Goal: Transaction & Acquisition: Purchase product/service

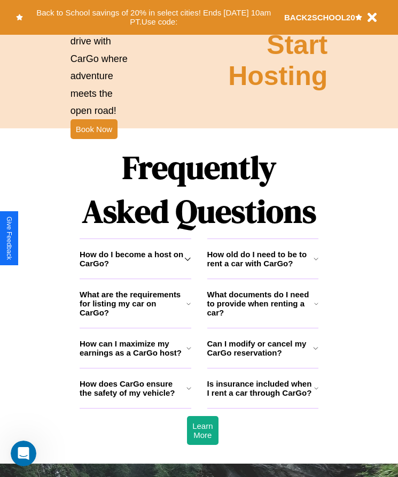
scroll to position [1393, 0]
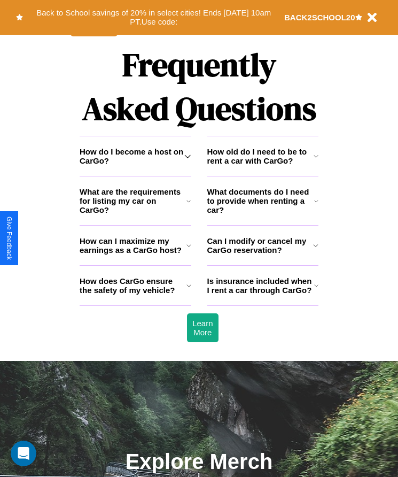
click at [189, 250] on icon at bounding box center [188, 245] width 5 height 9
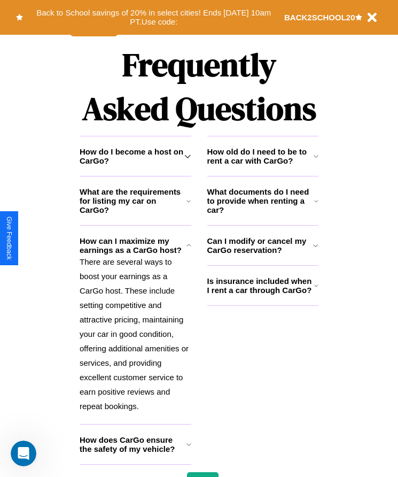
click at [262, 165] on h3 "How old do I need to be to rent a car with CarGo?" at bounding box center [260, 156] width 106 height 18
click at [135, 214] on h3 "What are the requirements for listing my car on CarGo?" at bounding box center [133, 200] width 107 height 27
click at [153, 17] on button "Back to School savings of 20% in select cities! Ends [DATE] 10am PT. Use code:" at bounding box center [153, 17] width 261 height 24
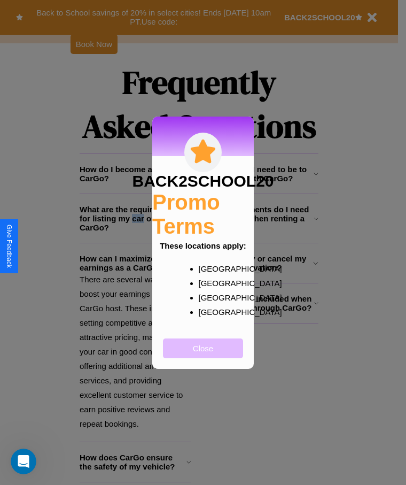
click at [203, 355] on button "Close" at bounding box center [203, 348] width 80 height 20
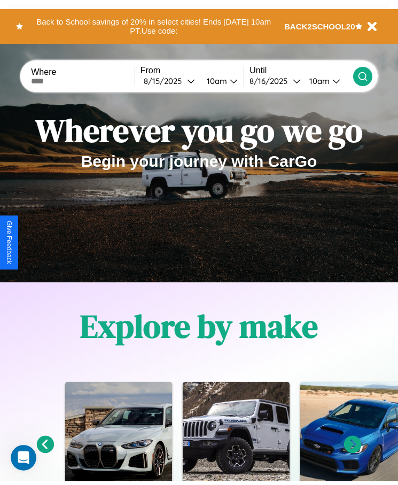
scroll to position [0, 0]
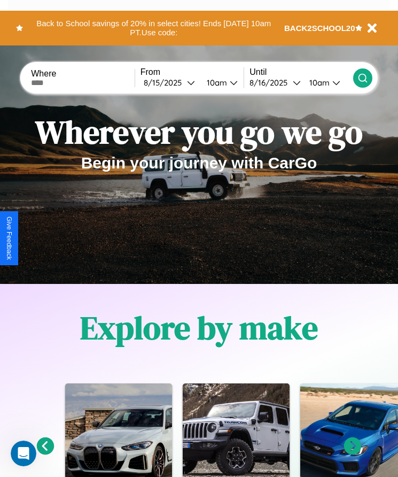
click at [84, 82] on input "text" at bounding box center [83, 83] width 104 height 9
type input "******"
click at [172, 82] on div "[DATE]" at bounding box center [165, 82] width 43 height 10
select select "*"
select select "****"
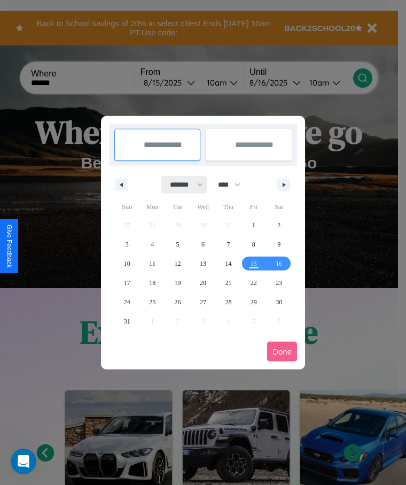
click at [182, 184] on select "******* ******** ***** ***** *** **** **** ****** ********* ******* ******** **…" at bounding box center [184, 185] width 45 height 18
select select "*"
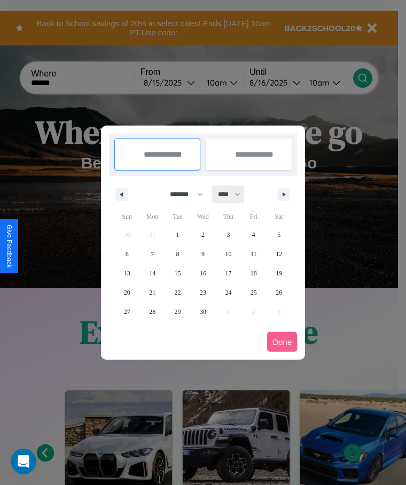
click at [234, 194] on select "**** **** **** **** **** **** **** **** **** **** **** **** **** **** **** ****…" at bounding box center [229, 194] width 32 height 18
select select "****"
click at [228, 272] on span "16" at bounding box center [228, 272] width 6 height 19
type input "**********"
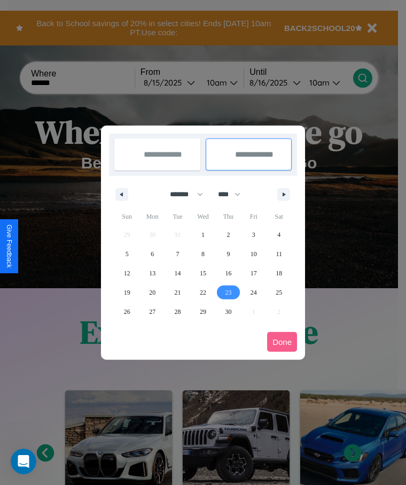
click at [228, 292] on span "23" at bounding box center [228, 292] width 6 height 19
type input "**********"
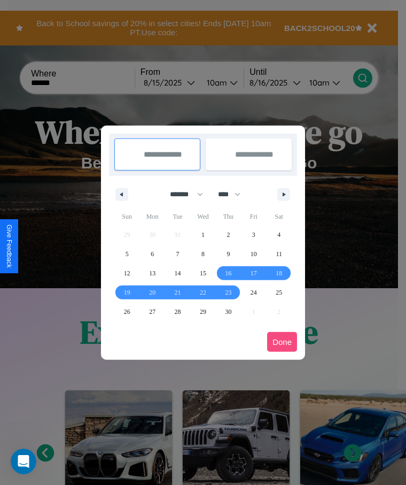
click at [282, 341] on button "Done" at bounding box center [282, 342] width 30 height 20
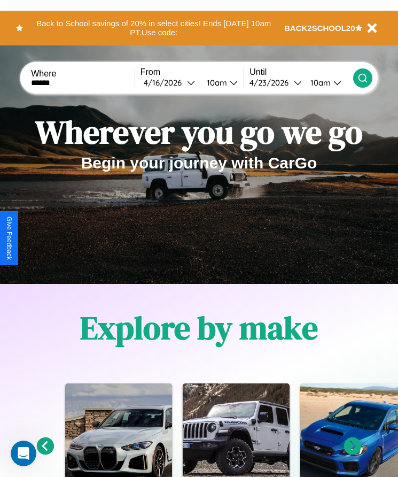
click at [362, 77] on icon at bounding box center [362, 78] width 11 height 11
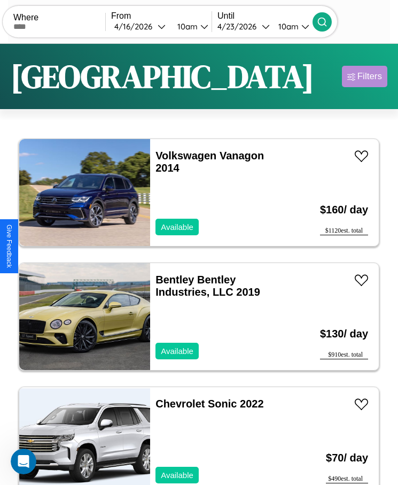
click at [364, 76] on div "Filters" at bounding box center [369, 76] width 25 height 11
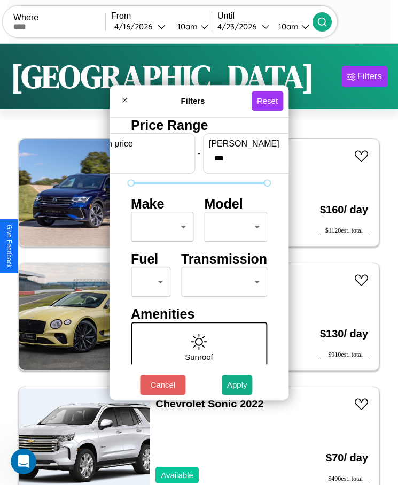
click at [159, 227] on body "CarGo Where From [DATE] 10am Until [DATE] 10am Become a Host Login Sign Up Bost…" at bounding box center [199, 255] width 398 height 511
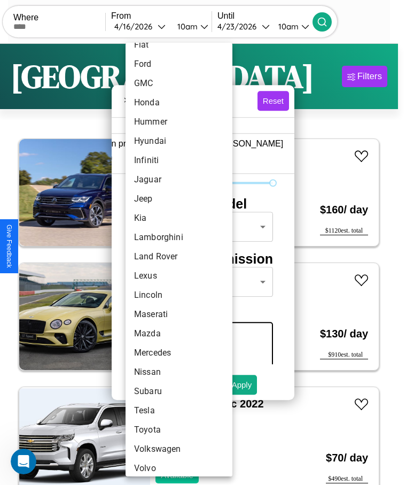
scroll to position [268, 0]
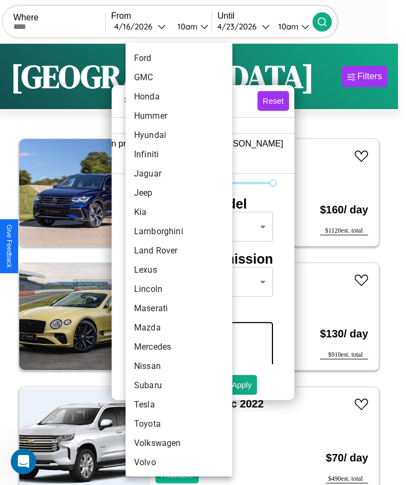
click at [159, 462] on li "Volvo" at bounding box center [179, 462] width 107 height 19
type input "*****"
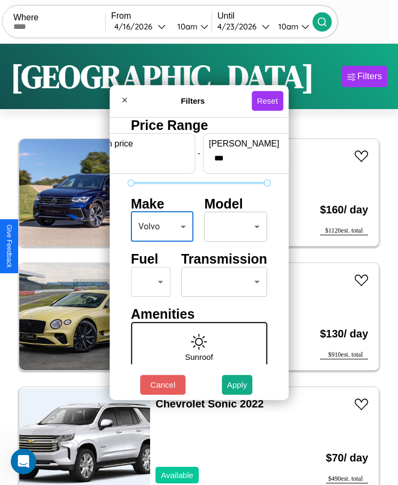
click at [230, 227] on body "CarGo Where From [DATE] 10am Until [DATE] 10am Become a Host Login Sign Up Bost…" at bounding box center [199, 255] width 398 height 511
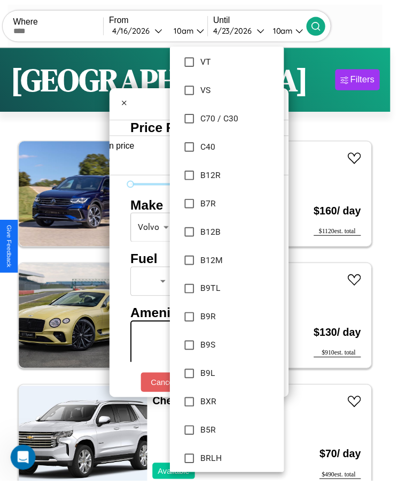
scroll to position [2014, 0]
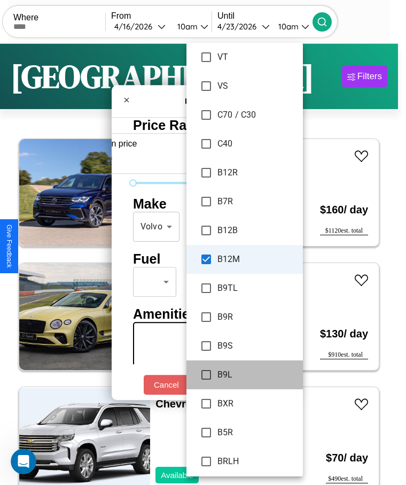
click at [242, 384] on li "B9L" at bounding box center [244, 374] width 116 height 29
type input "**********"
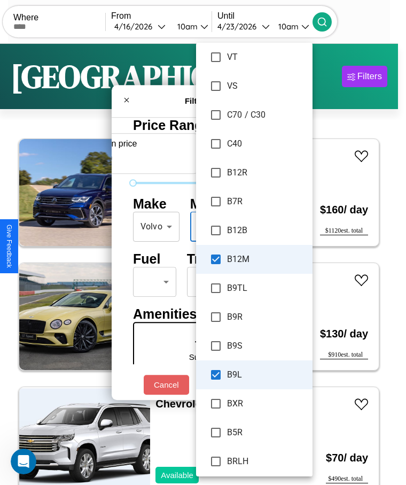
click at [364, 76] on div at bounding box center [203, 242] width 406 height 485
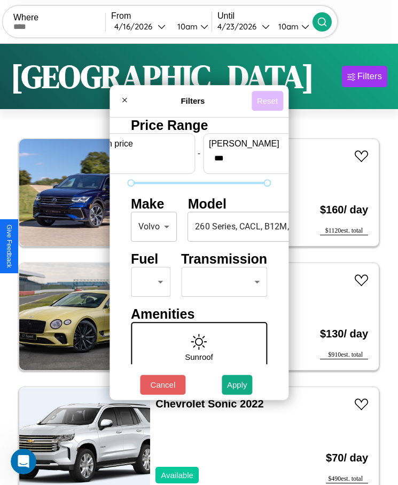
click at [269, 100] on button "Reset" at bounding box center [268, 101] width 32 height 20
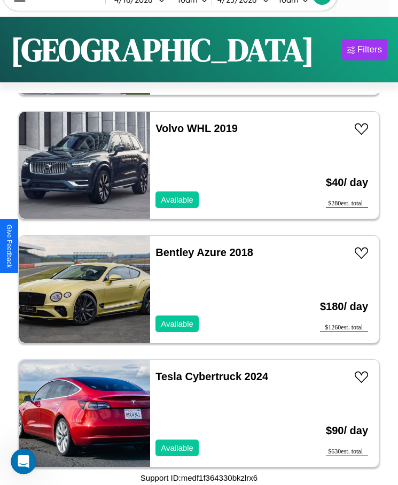
scroll to position [6578, 0]
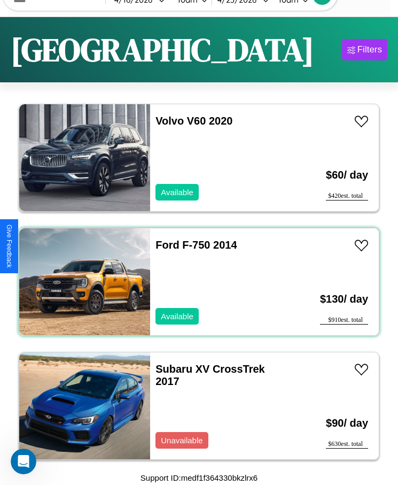
click at [195, 282] on div "Ford F-750 2014 Available" at bounding box center [221, 281] width 142 height 107
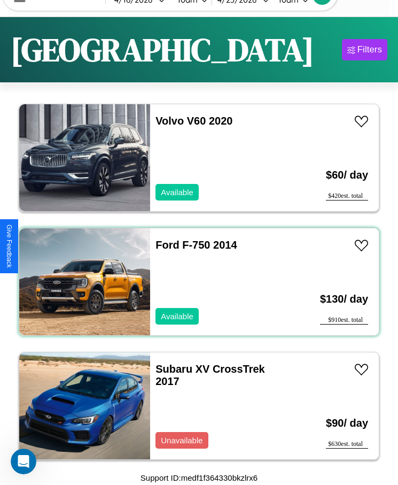
click at [195, 282] on div "Ford F-750 2014 Available" at bounding box center [221, 281] width 142 height 107
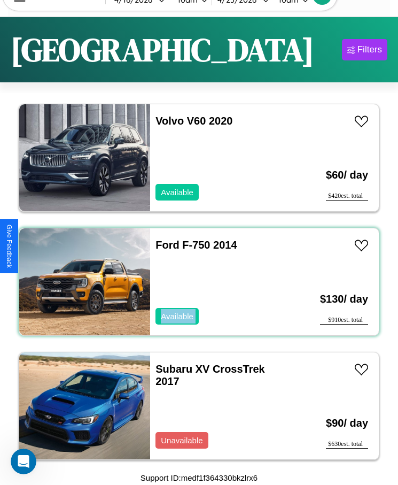
click at [195, 282] on div "Ford F-750 2014 Available" at bounding box center [221, 281] width 142 height 107
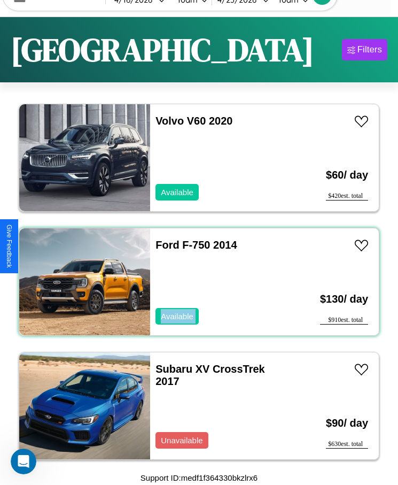
click at [195, 282] on div "Ford F-750 2014 Available" at bounding box center [221, 281] width 142 height 107
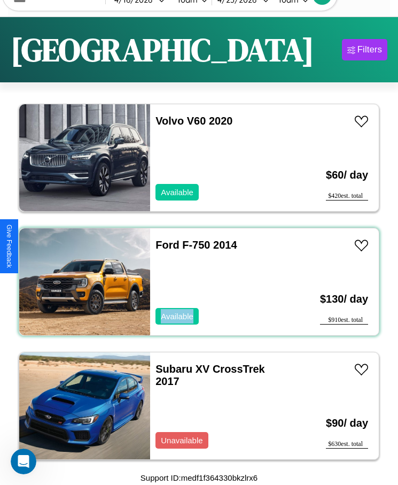
click at [195, 282] on div "Ford F-750 2014 Available" at bounding box center [221, 281] width 142 height 107
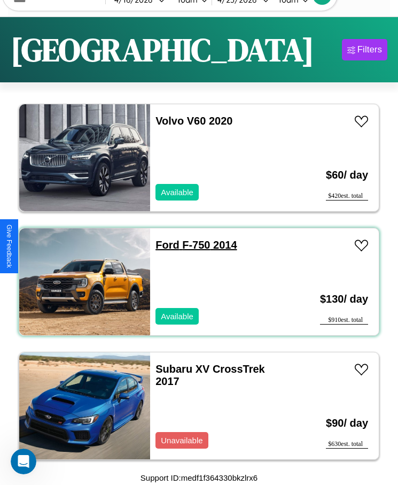
click at [164, 245] on link "Ford F-750 2014" at bounding box center [195, 245] width 81 height 12
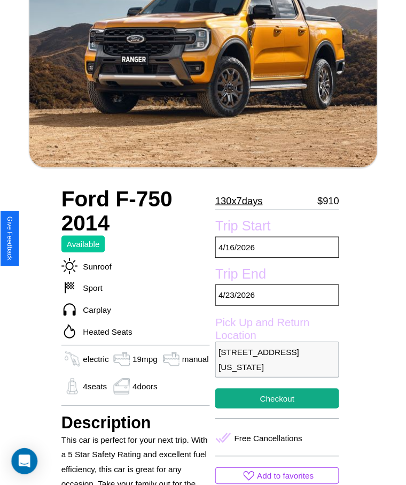
scroll to position [139, 0]
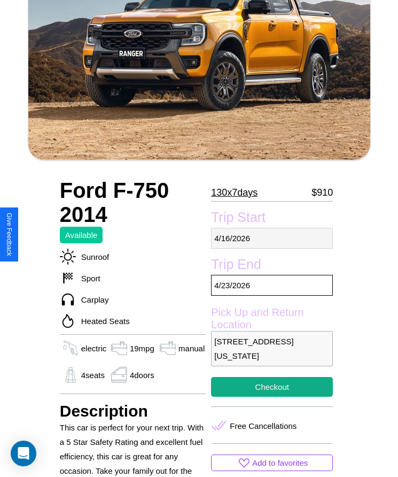
click at [272, 238] on p "[DATE]" at bounding box center [272, 238] width 122 height 21
select select "*"
select select "****"
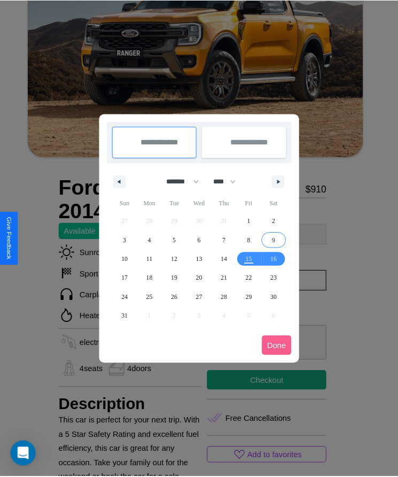
scroll to position [0, 0]
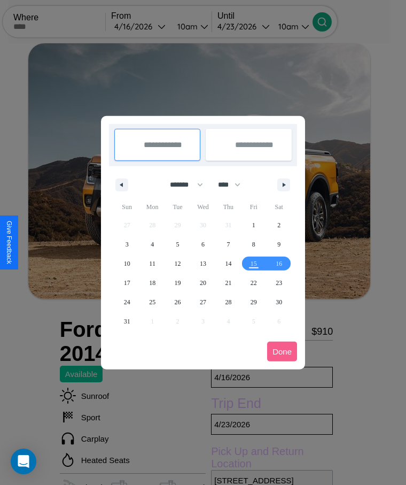
click at [154, 26] on div at bounding box center [203, 242] width 406 height 485
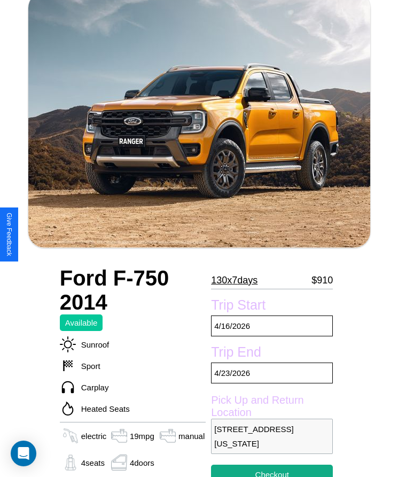
scroll to position [93, 0]
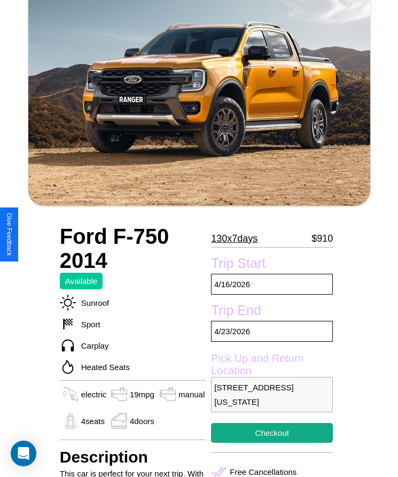
click at [238, 238] on p "130 x 7 days" at bounding box center [234, 238] width 46 height 17
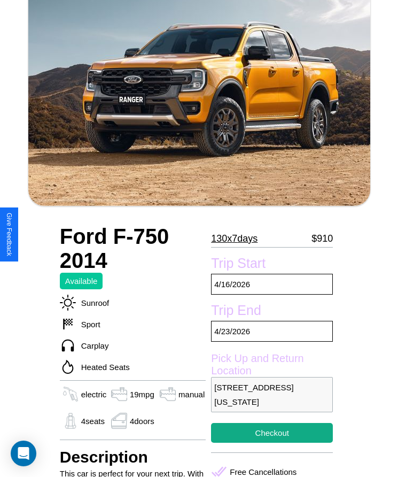
click at [238, 238] on p "130 x 7 days" at bounding box center [234, 238] width 46 height 17
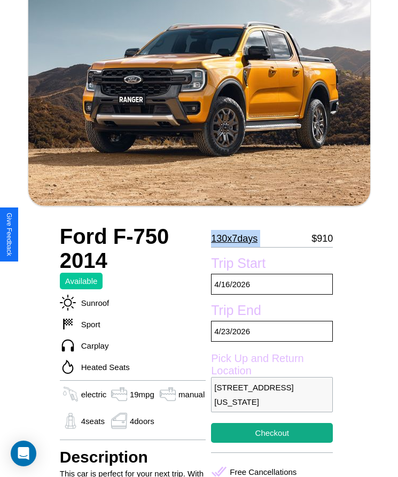
click at [238, 238] on p "130 x 7 days" at bounding box center [234, 238] width 46 height 17
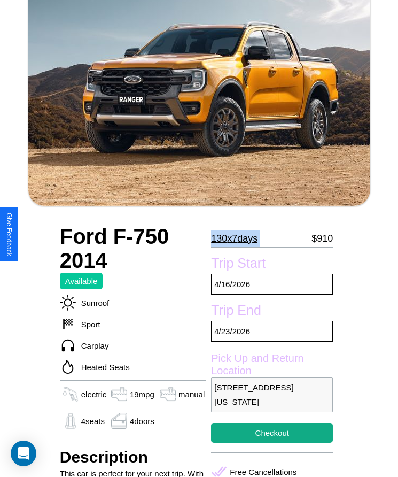
click at [238, 238] on p "130 x 7 days" at bounding box center [234, 238] width 46 height 17
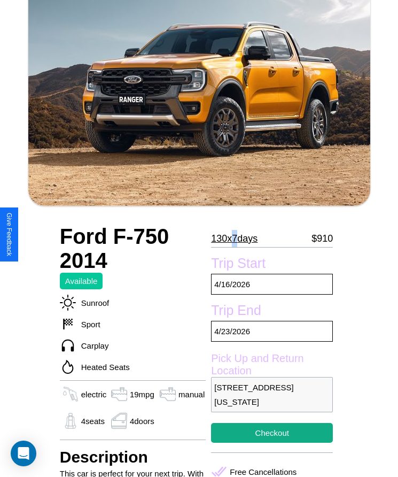
click at [238, 238] on p "130 x 7 days" at bounding box center [234, 238] width 46 height 17
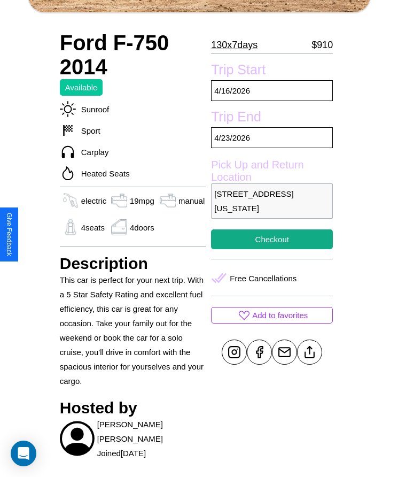
scroll to position [302, 0]
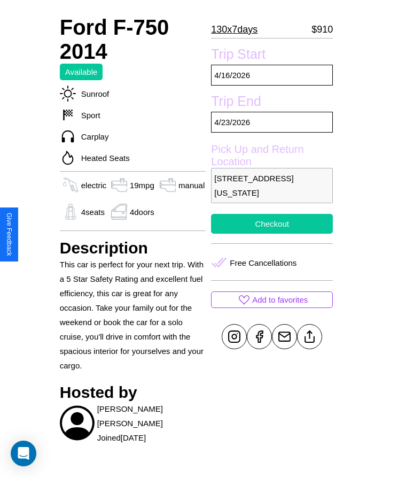
click at [272, 233] on button "Checkout" at bounding box center [272, 224] width 122 height 20
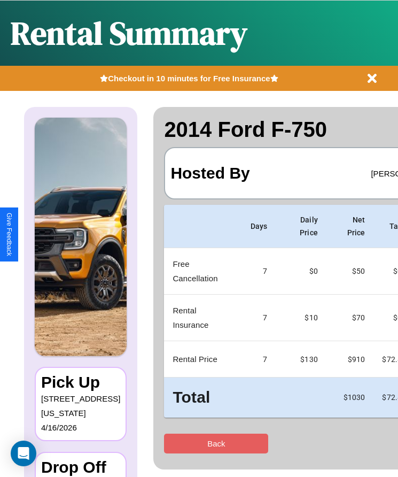
scroll to position [0, 79]
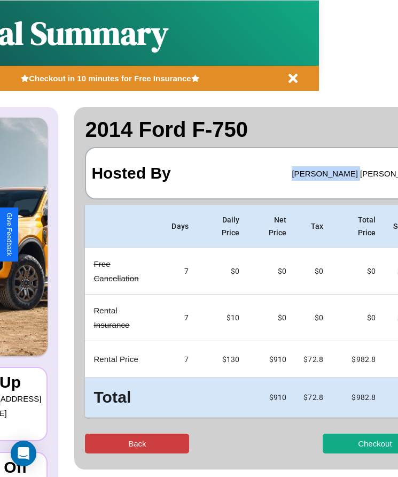
click at [111, 443] on button "Back" at bounding box center [137, 443] width 104 height 20
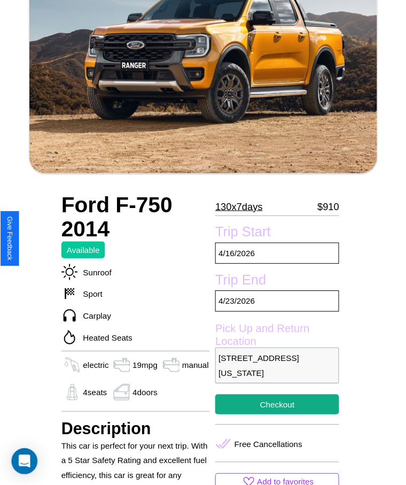
scroll to position [139, 0]
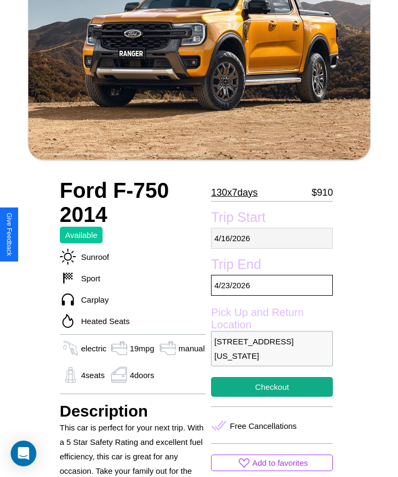
click at [272, 238] on p "4 / 16 / 2026" at bounding box center [272, 238] width 122 height 21
select select "*"
select select "****"
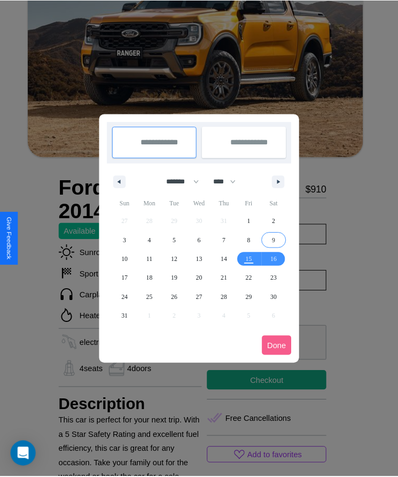
scroll to position [0, 0]
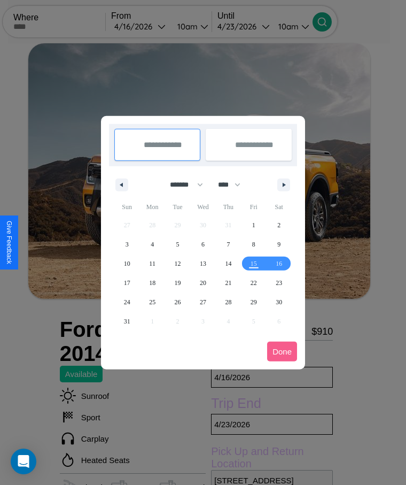
click at [154, 26] on div at bounding box center [203, 242] width 406 height 485
